Goal: Information Seeking & Learning: Learn about a topic

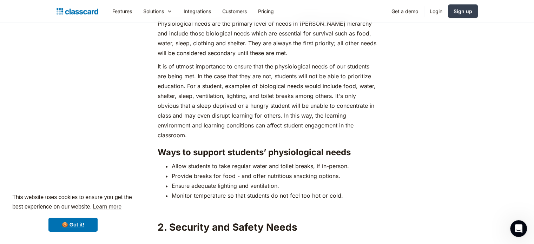
scroll to position [1037, 0]
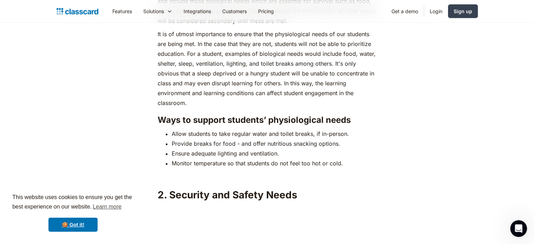
click at [347, 158] on li "Monitor temperature so that students do not feel too hot or cold." at bounding box center [274, 163] width 205 height 10
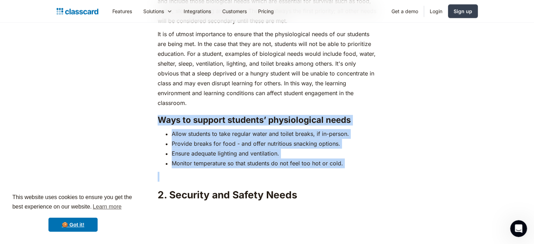
drag, startPoint x: 155, startPoint y: 109, endPoint x: 338, endPoint y: 168, distance: 192.0
copy div "Ways to support students’ physiological needs Allow students to take regular wa…"
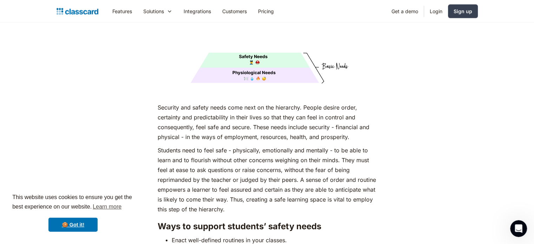
scroll to position [1267, 0]
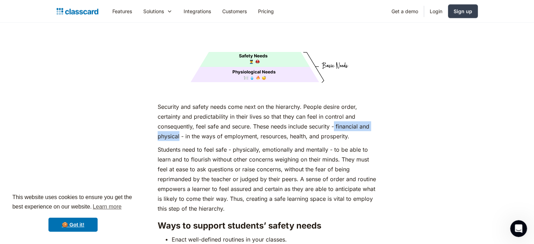
drag, startPoint x: 336, startPoint y: 112, endPoint x: 179, endPoint y: 122, distance: 157.4
click at [179, 122] on p "Security and safety needs come next on the hierarchy. People desire order, cert…" at bounding box center [267, 121] width 219 height 39
copy p "financial and physical"
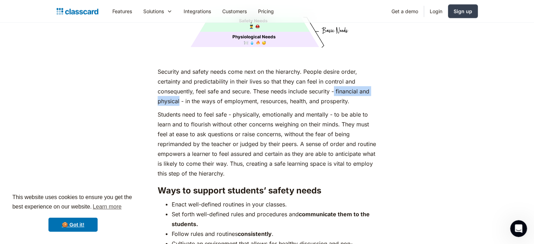
scroll to position [1304, 0]
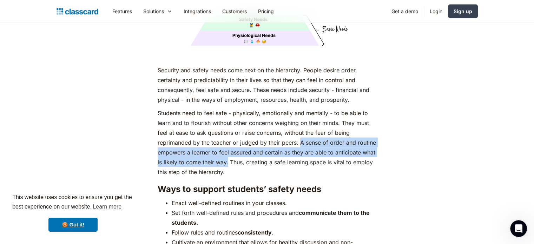
drag, startPoint x: 299, startPoint y: 127, endPoint x: 227, endPoint y: 151, distance: 76.7
click at [227, 151] on p "Students need to feel safe - physically, emotionally and mentally - to be able …" at bounding box center [267, 142] width 219 height 69
copy p "A sense of order and routine empowers a learner to feel assured and certain as …"
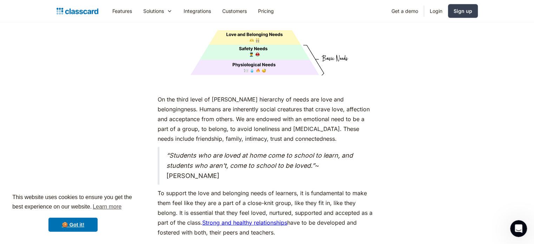
scroll to position [1838, 0]
drag, startPoint x: 199, startPoint y: 166, endPoint x: 160, endPoint y: 144, distance: 44.5
click at [160, 147] on blockquote "“Students who are loved at home come to school to learn, and students who aren'…" at bounding box center [267, 165] width 219 height 37
copy blockquote "“Students who are loved at home come to school to learn, and students who aren'…"
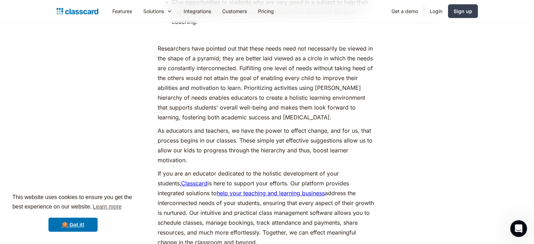
scroll to position [3248, 0]
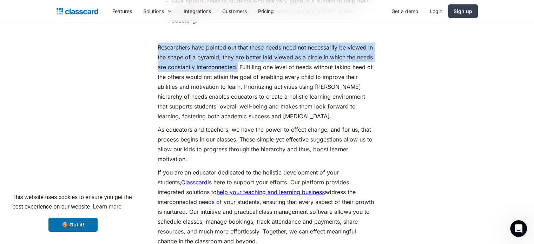
drag, startPoint x: 155, startPoint y: 45, endPoint x: 238, endPoint y: 60, distance: 84.9
copy p "Researchers have pointed out that these needs need not necessarily be viewed in…"
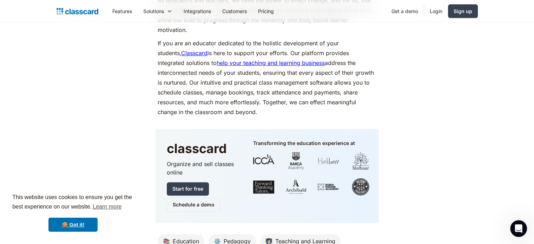
scroll to position [3382, 0]
